Goal: Check status: Check status

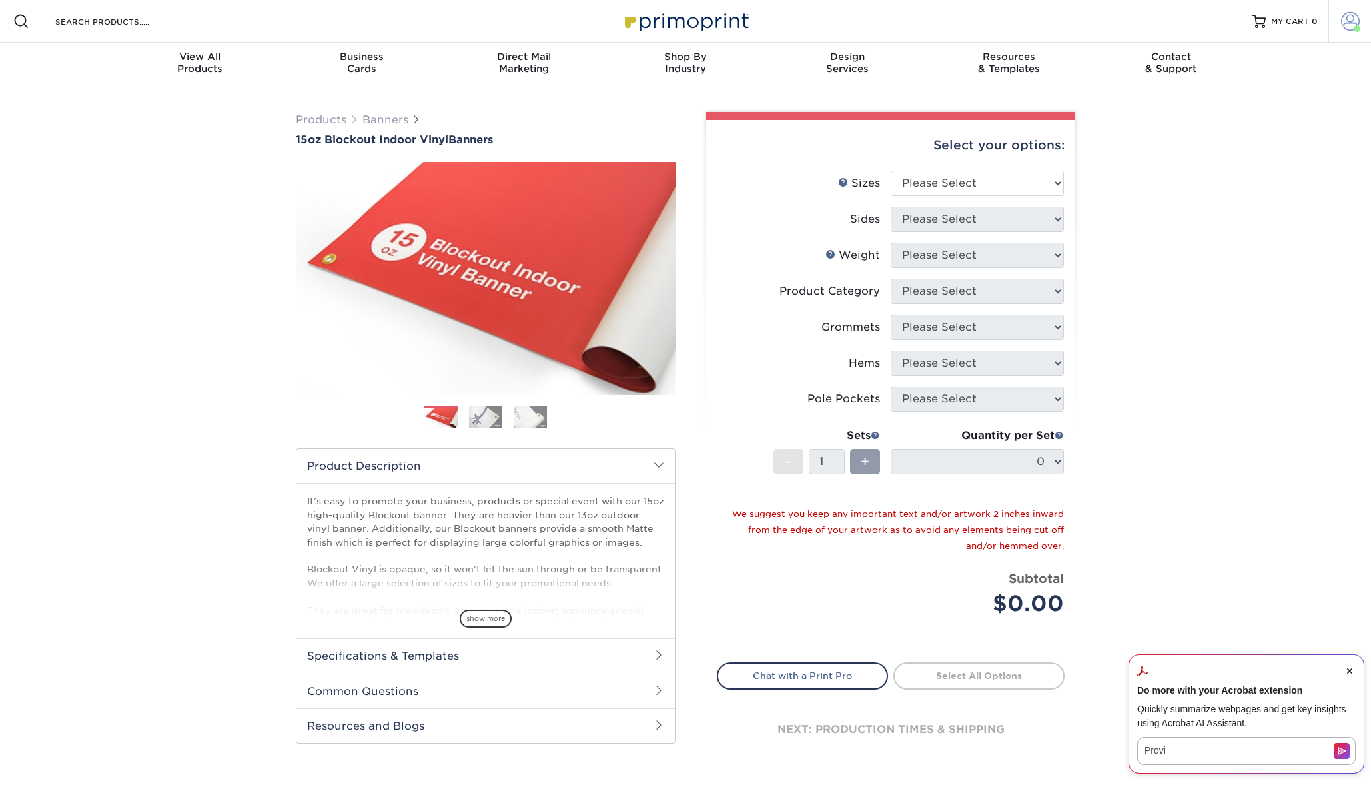
click at [1365, 20] on link "Account" at bounding box center [1350, 21] width 43 height 43
click at [1244, 132] on link "Active Orders" at bounding box center [1271, 141] width 167 height 18
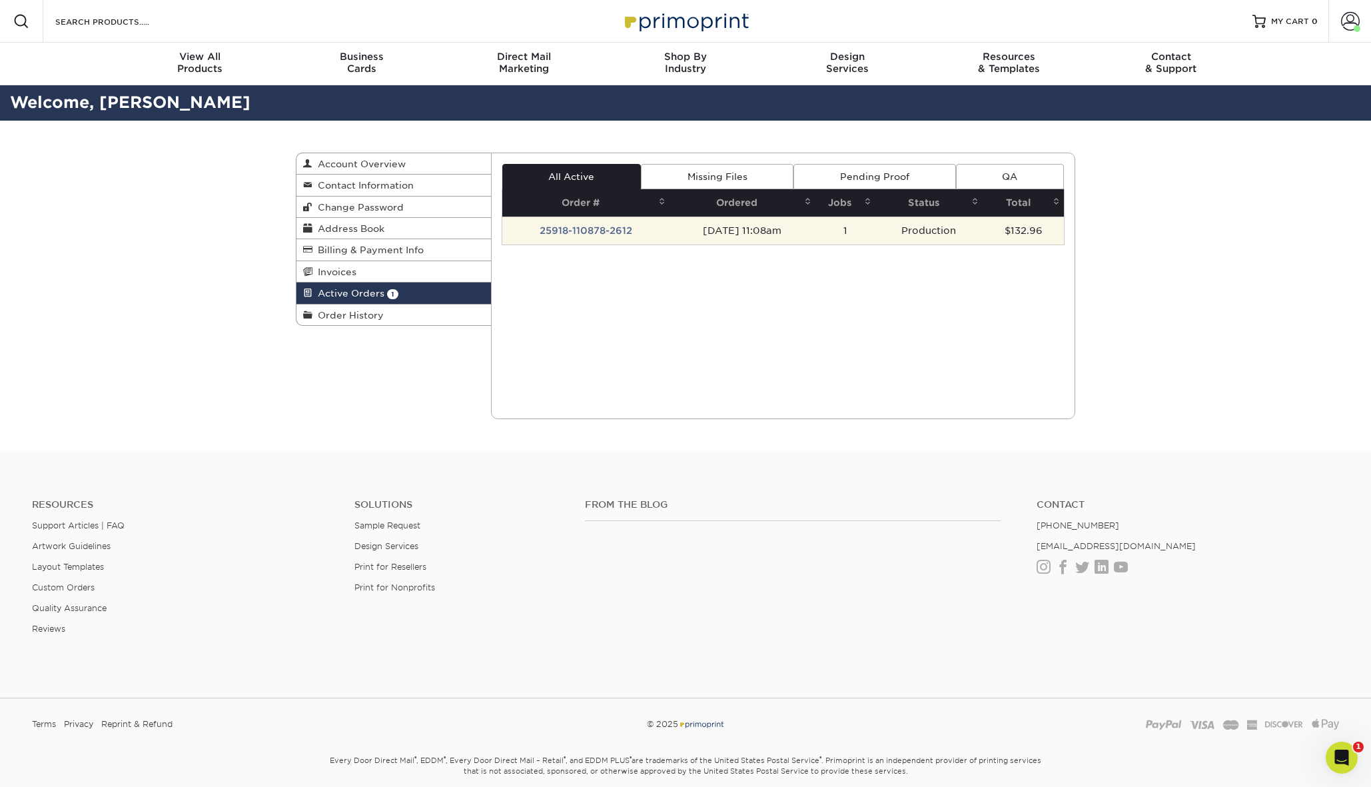
click at [605, 227] on td "25918-110878-2612" at bounding box center [586, 231] width 168 height 28
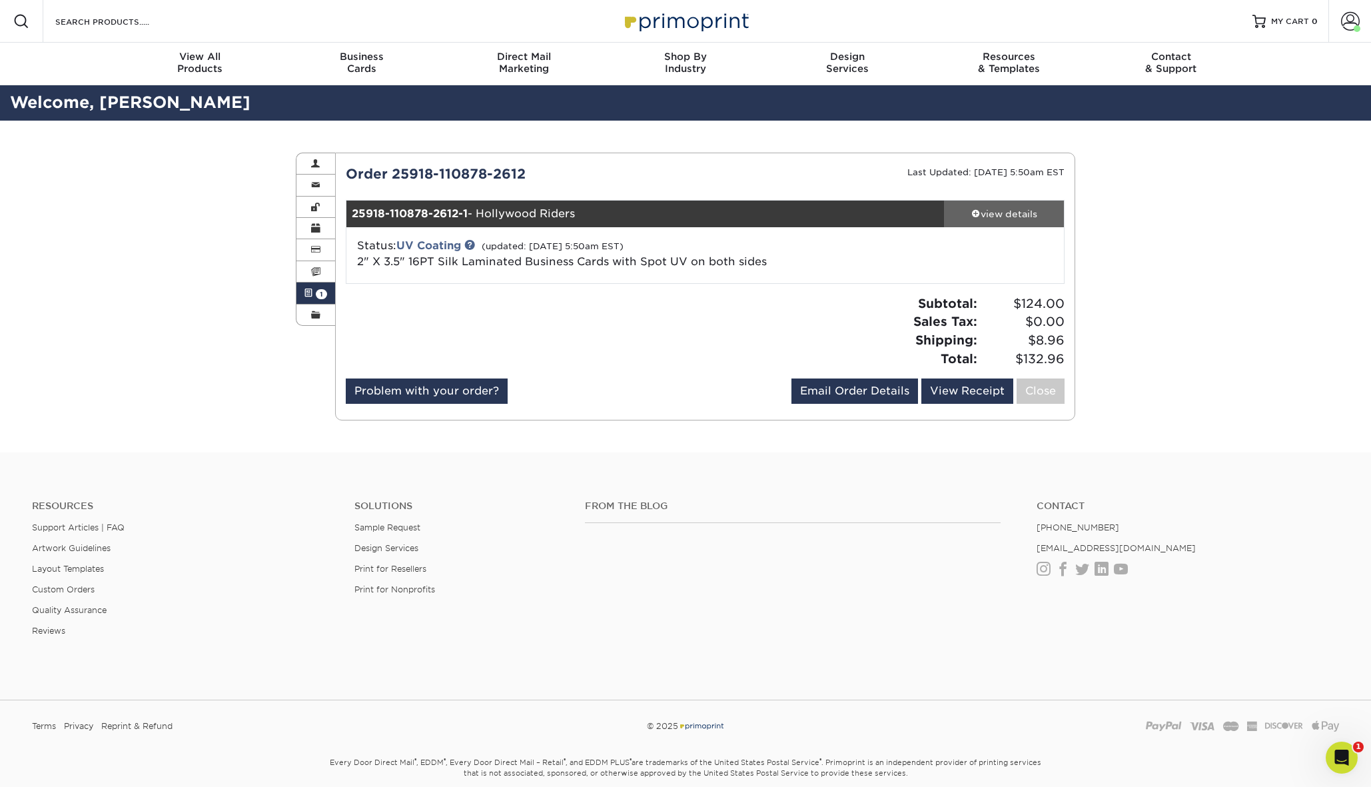
click at [989, 215] on div "view details" at bounding box center [1004, 213] width 120 height 13
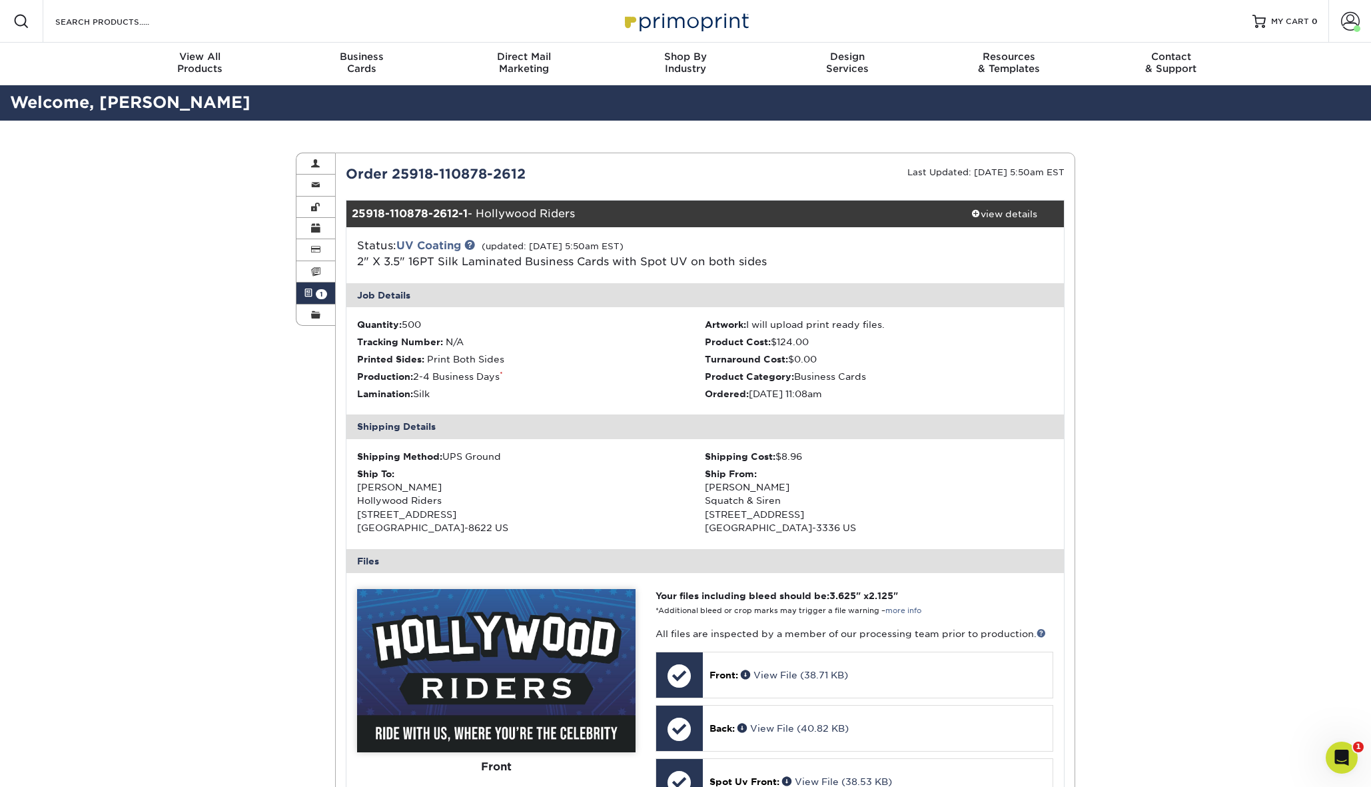
click at [326, 297] on link "Active Orders 1" at bounding box center [316, 293] width 39 height 21
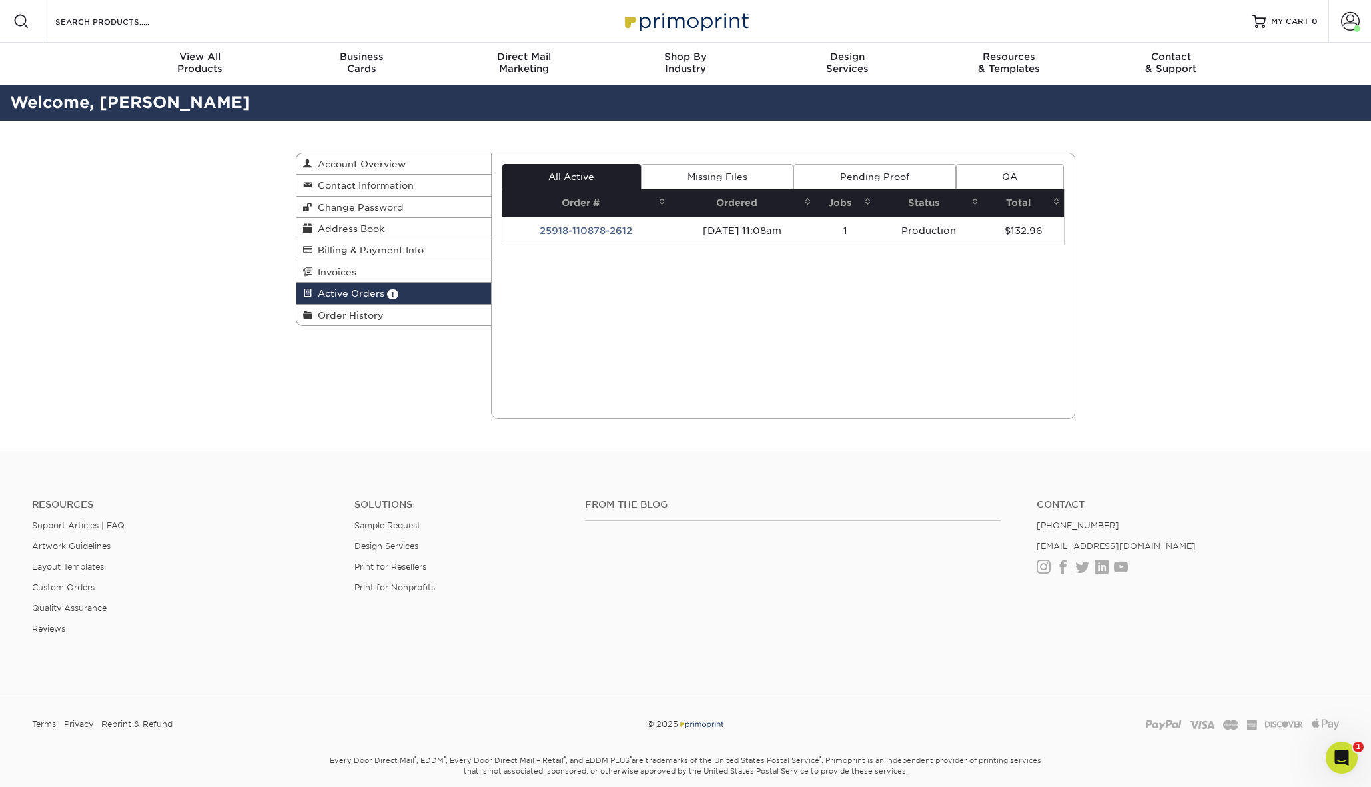
click at [326, 297] on span "Active Orders" at bounding box center [349, 293] width 72 height 11
click at [610, 233] on td "25918-110878-2612" at bounding box center [586, 231] width 168 height 28
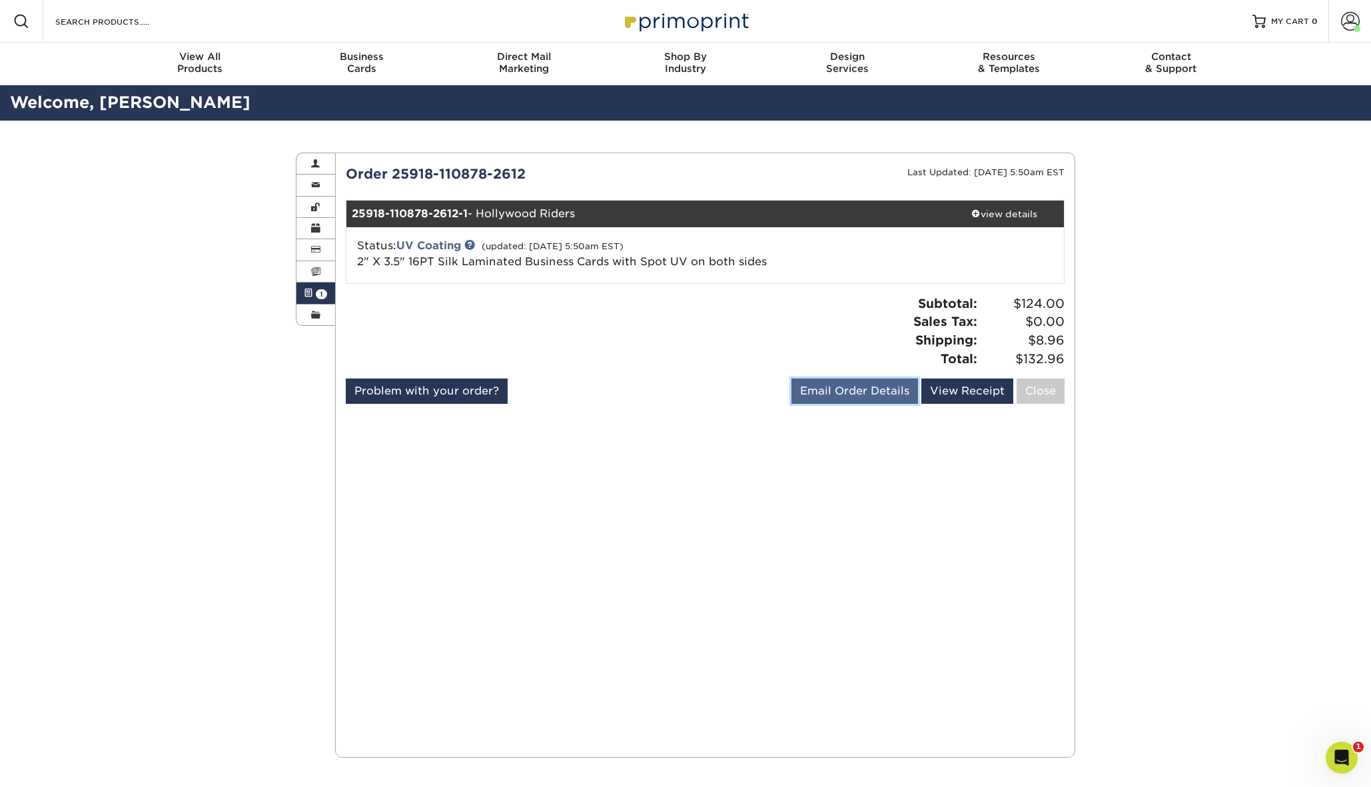
click at [833, 397] on link "Email Order Details" at bounding box center [855, 391] width 127 height 25
